Goal: Task Accomplishment & Management: Manage account settings

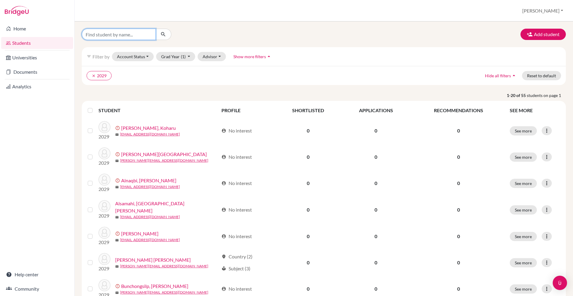
click at [129, 32] on input "Find student by name..." at bounding box center [119, 34] width 74 height 11
type input "neija"
click button "submit" at bounding box center [164, 34] width 16 height 11
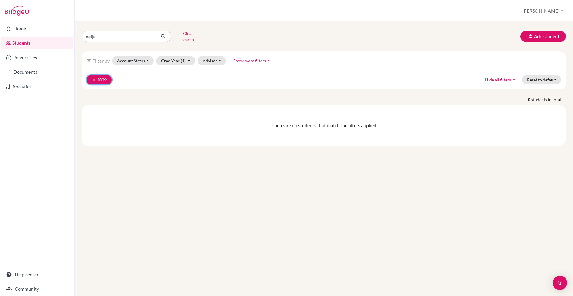
click at [90, 78] on button "clear 2029" at bounding box center [99, 79] width 25 height 9
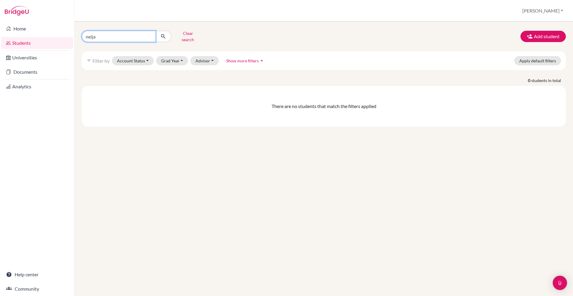
click at [131, 39] on input "neija" at bounding box center [119, 36] width 74 height 11
type input "ana"
click button "submit" at bounding box center [164, 36] width 16 height 11
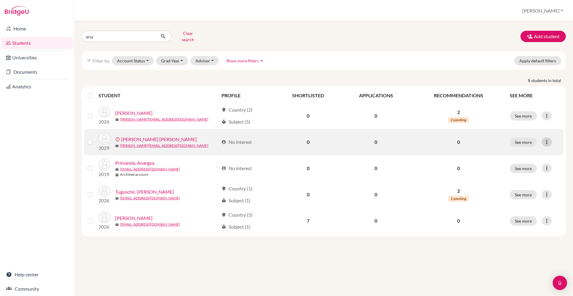
click at [545, 139] on icon at bounding box center [547, 142] width 6 height 6
click at [522, 150] on button "Edit student" at bounding box center [525, 155] width 54 height 10
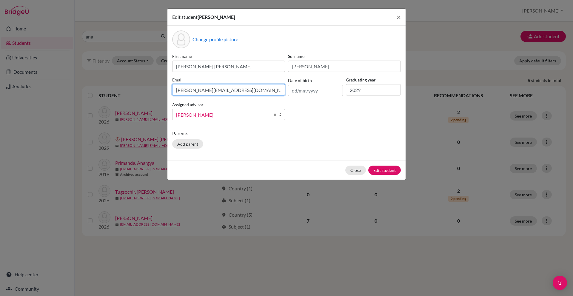
click at [188, 90] on input "[PERSON_NAME][EMAIL_ADDRESS][DOMAIN_NAME]" at bounding box center [228, 89] width 113 height 11
type input "[PERSON_NAME][EMAIL_ADDRESS][DOMAIN_NAME]"
click at [390, 171] on button "Edit student" at bounding box center [385, 170] width 33 height 9
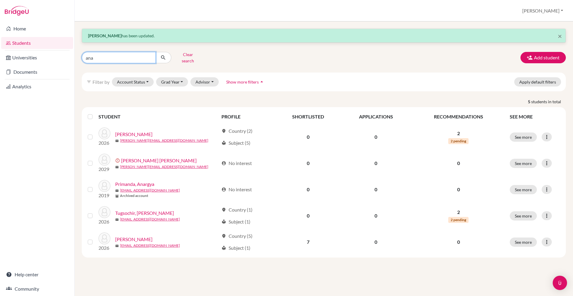
click at [117, 54] on input "ana" at bounding box center [119, 57] width 74 height 11
type input "fanjun"
click button "submit" at bounding box center [164, 57] width 16 height 11
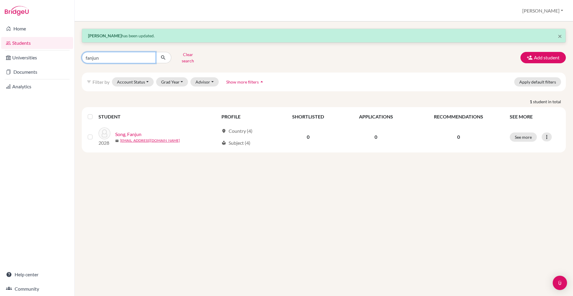
click at [117, 54] on input "fanjun" at bounding box center [119, 57] width 74 height 11
type input "yucheng"
click button "submit" at bounding box center [164, 57] width 16 height 11
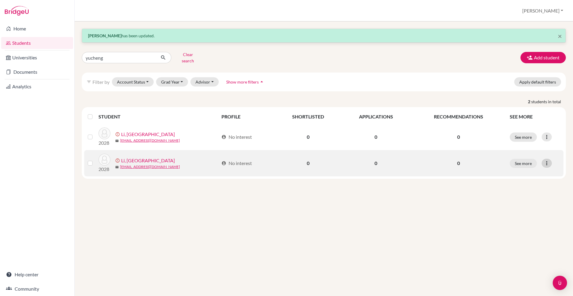
click at [548, 160] on icon at bounding box center [547, 163] width 6 height 6
click at [525, 171] on button "Edit student" at bounding box center [525, 176] width 54 height 10
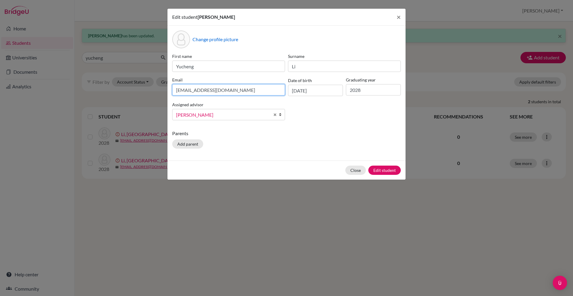
drag, startPoint x: 186, startPoint y: 91, endPoint x: 186, endPoint y: 99, distance: 8.7
click at [186, 92] on input "[EMAIL_ADDRESS][DOMAIN_NAME]" at bounding box center [228, 89] width 113 height 11
type input "[EMAIL_ADDRESS][DOMAIN_NAME]"
click at [390, 173] on button "Edit student" at bounding box center [385, 170] width 33 height 9
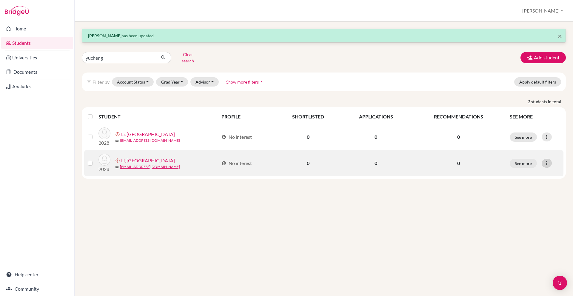
click at [546, 160] on icon at bounding box center [547, 163] width 6 height 6
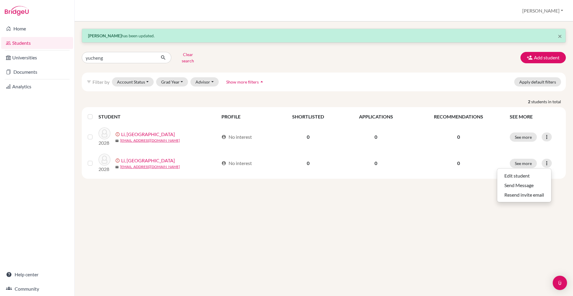
click at [420, 195] on div "× [PERSON_NAME] has been updated. yucheng Clear search Add student filter_list …" at bounding box center [324, 159] width 499 height 275
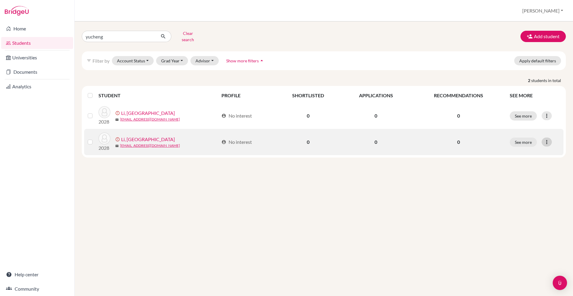
click at [548, 139] on icon at bounding box center [547, 142] width 6 height 6
click at [527, 153] on button "Edit student" at bounding box center [525, 155] width 54 height 10
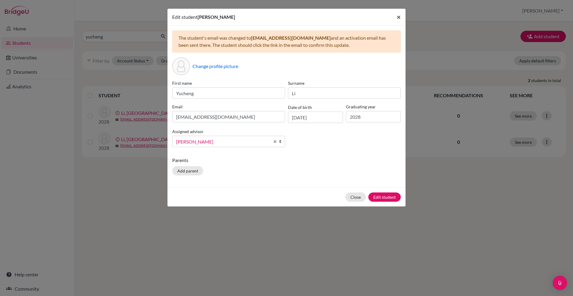
click at [401, 17] on span "×" at bounding box center [399, 17] width 4 height 9
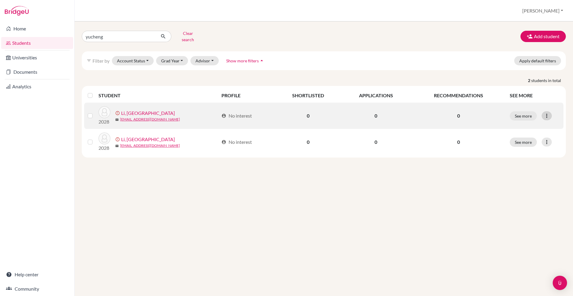
click at [550, 111] on div at bounding box center [547, 115] width 10 height 9
click at [95, 112] on label at bounding box center [95, 112] width 0 height 0
click at [0, 0] on input "checkbox" at bounding box center [0, 0] width 0 height 0
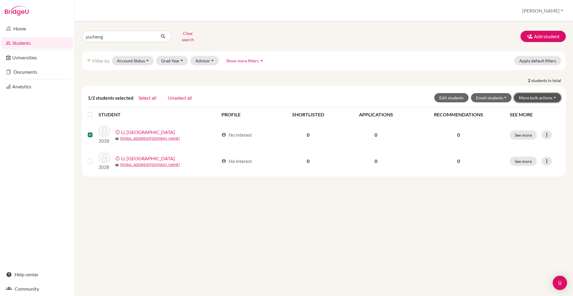
click at [544, 93] on button "More bulk actions" at bounding box center [537, 97] width 47 height 9
click at [543, 108] on button "Archive" at bounding box center [534, 111] width 54 height 10
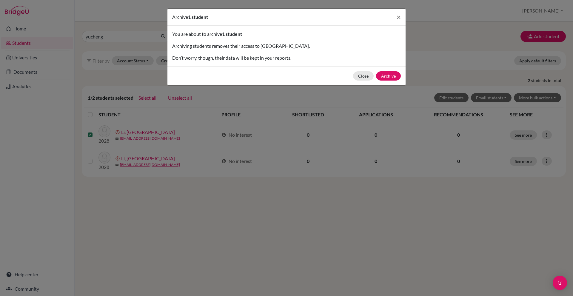
click at [406, 80] on div "Close Archive" at bounding box center [287, 75] width 238 height 19
click at [393, 78] on button "Archive" at bounding box center [388, 75] width 25 height 9
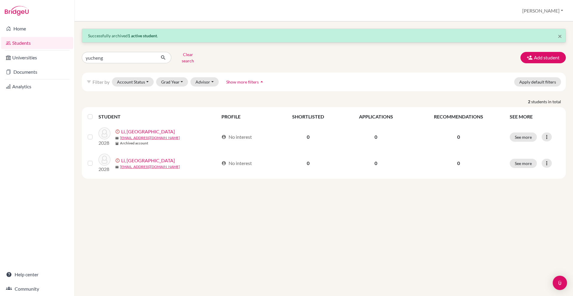
click at [18, 9] on img at bounding box center [17, 11] width 24 height 10
click at [20, 31] on link "Home" at bounding box center [37, 29] width 72 height 12
